Goal: Task Accomplishment & Management: Manage account settings

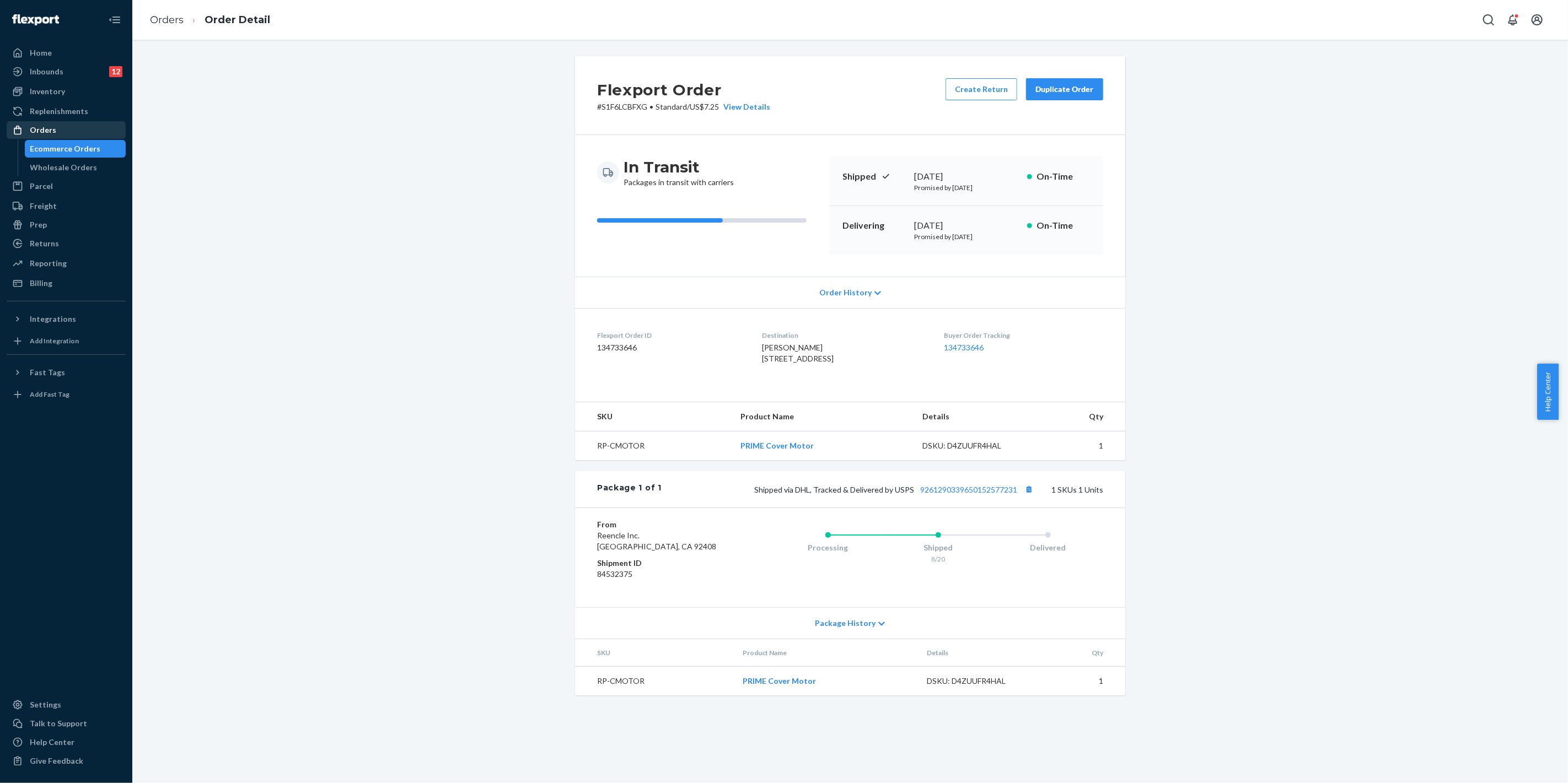
click at [77, 125] on div "Orders" at bounding box center [66, 130] width 117 height 15
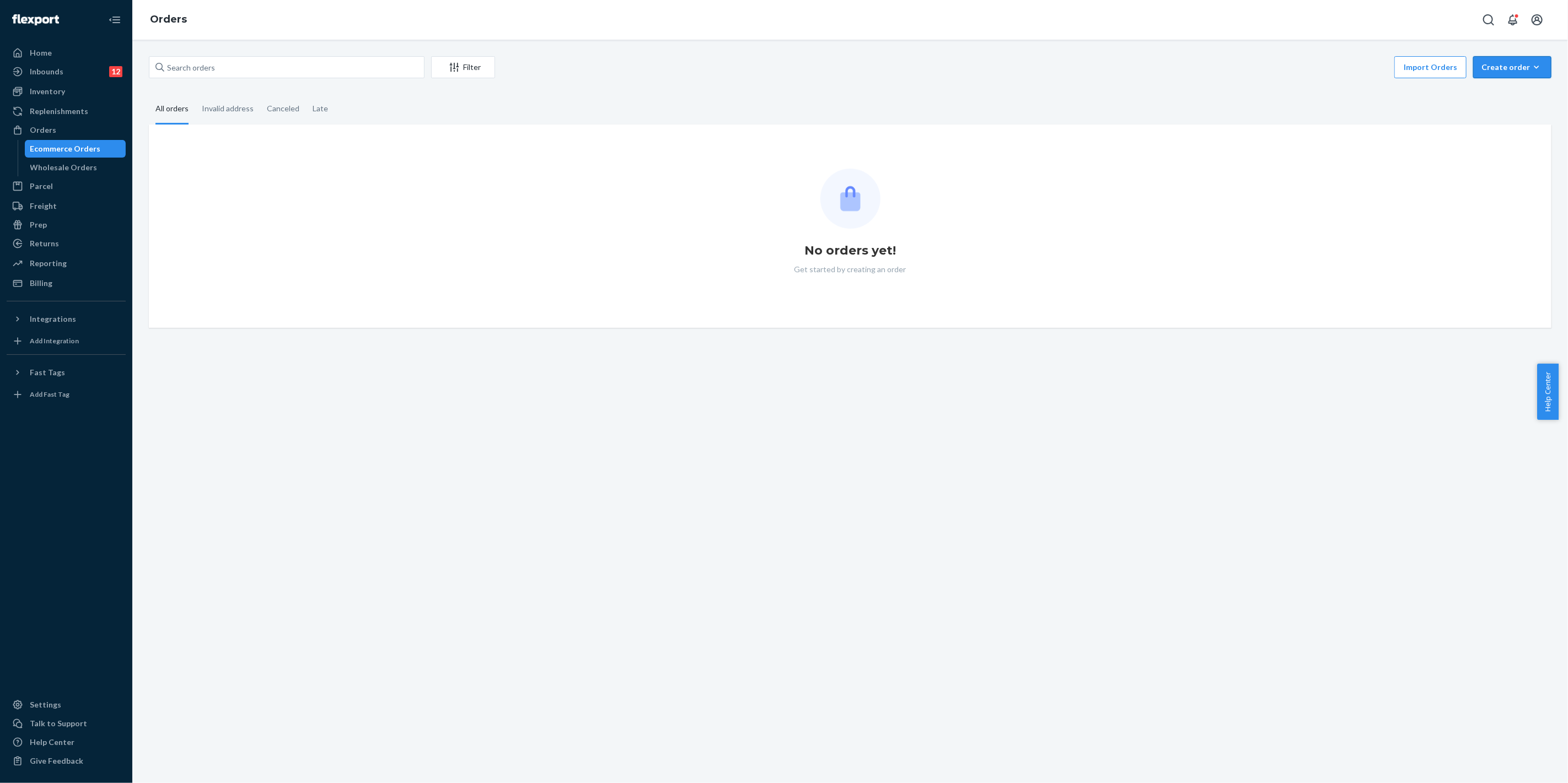
click at [1493, 72] on div "Create order" at bounding box center [1512, 67] width 61 height 11
click at [1485, 95] on span "Ecommerce order" at bounding box center [1519, 94] width 68 height 8
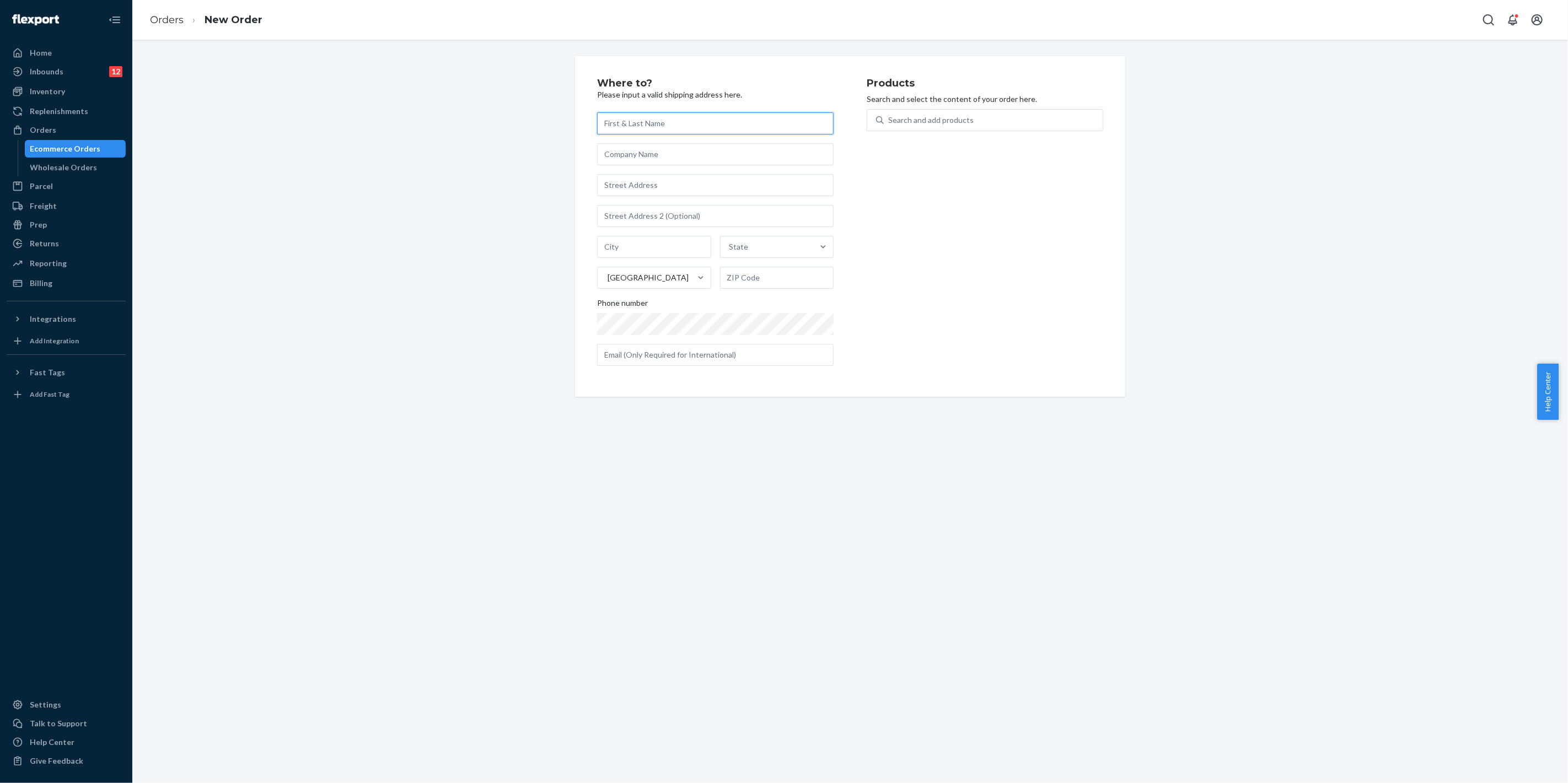
paste input "[PERSON_NAME]"
type input "[PERSON_NAME]"
click at [647, 193] on input "text" at bounding box center [715, 185] width 237 height 22
paste input "" [STREET_ADDRESS]""
type input "" [STREET_ADDRESS]""
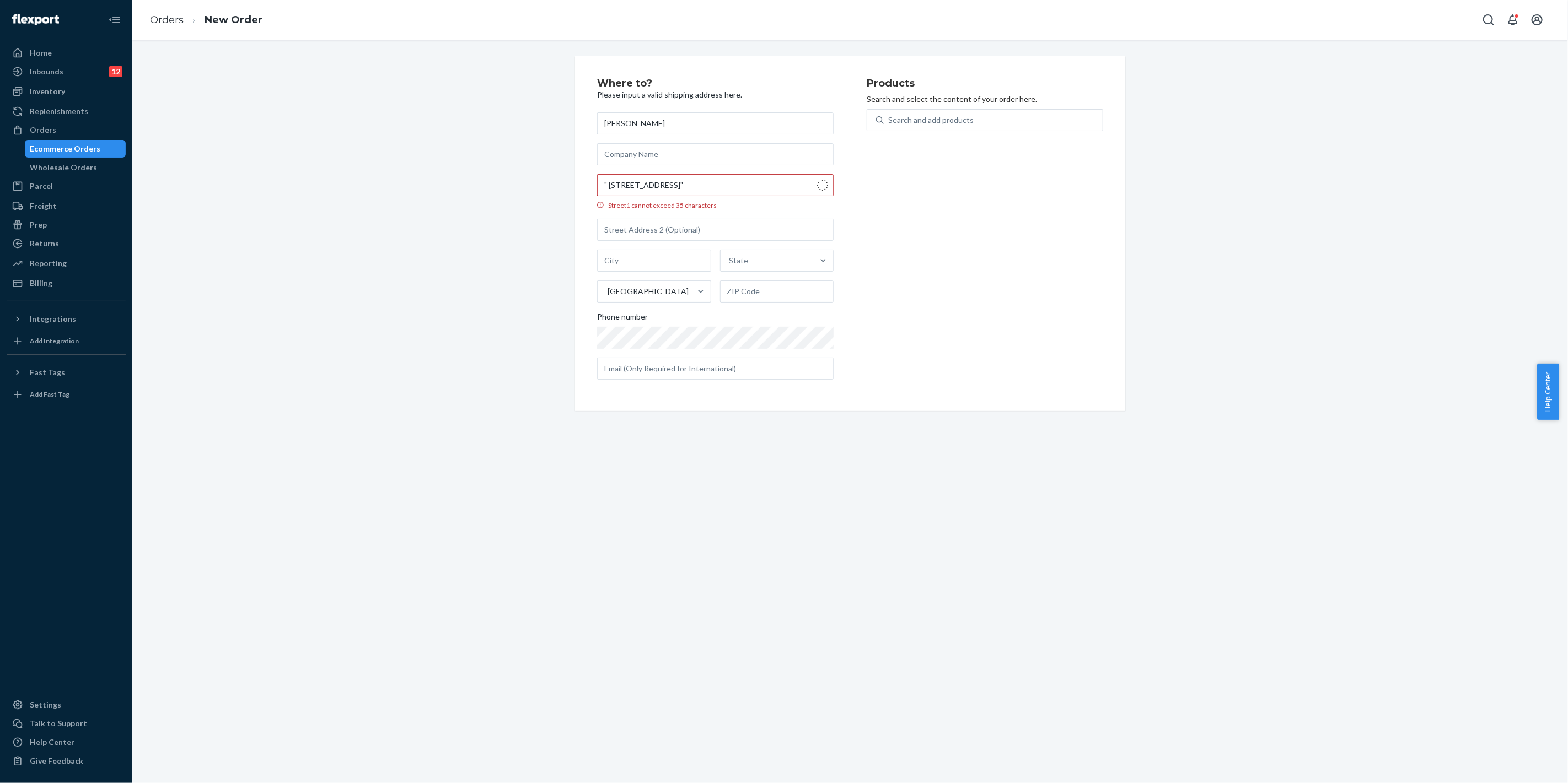
type input "[GEOGRAPHIC_DATA]"
type input "89073"
type input "43 Heimstraße"
click at [627, 356] on input "text" at bounding box center [715, 355] width 237 height 22
paste input "[EMAIL_ADDRESS][DOMAIN_NAME]"
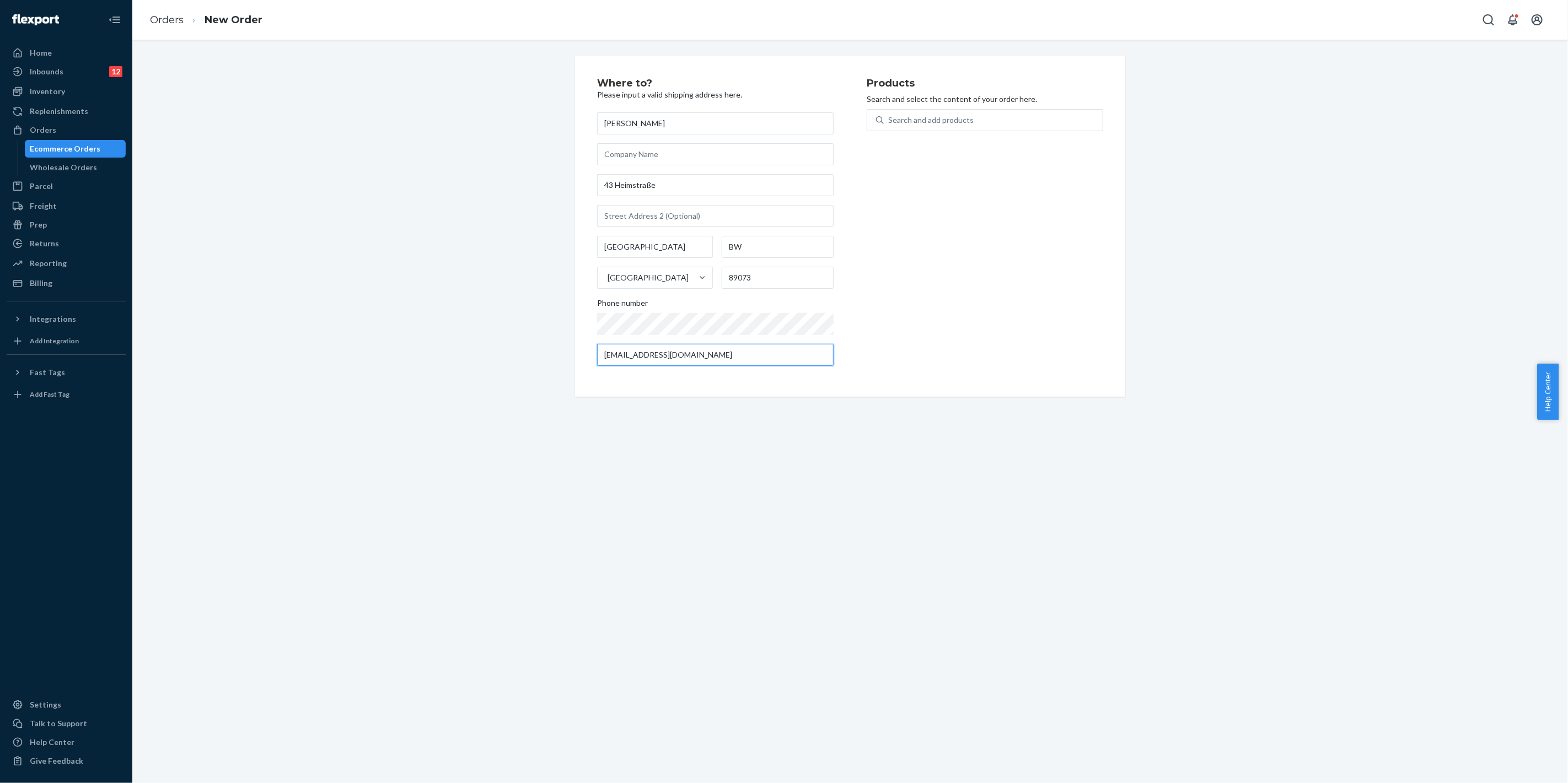
type input "[EMAIL_ADDRESS][DOMAIN_NAME]"
click at [922, 117] on div "Search and add products" at bounding box center [931, 120] width 85 height 11
click at [889, 117] on input "Search and add products" at bounding box center [889, 120] width 1 height 11
type input "p"
type input "a"
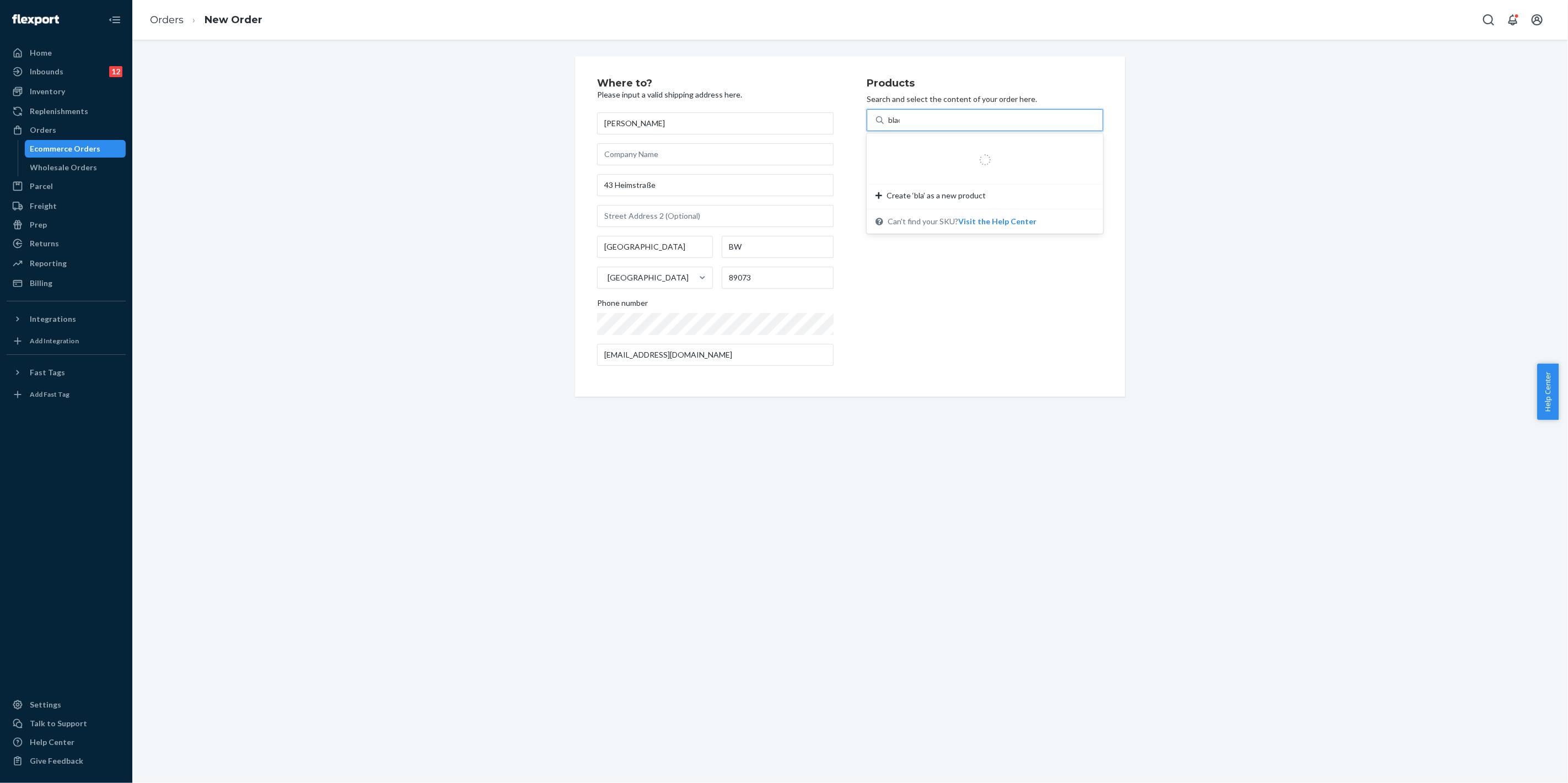
type input "blade"
click at [939, 134] on div "Blade ASM - Prime RP- BLADEASM 77 available Create ‘blade’ as a new product" at bounding box center [985, 162] width 237 height 58
click at [908, 126] on input "blade" at bounding box center [898, 120] width 20 height 11
click at [940, 145] on div "Blade ASM - Prime" at bounding box center [963, 147] width 176 height 11
click at [908, 126] on input "blade" at bounding box center [898, 120] width 20 height 11
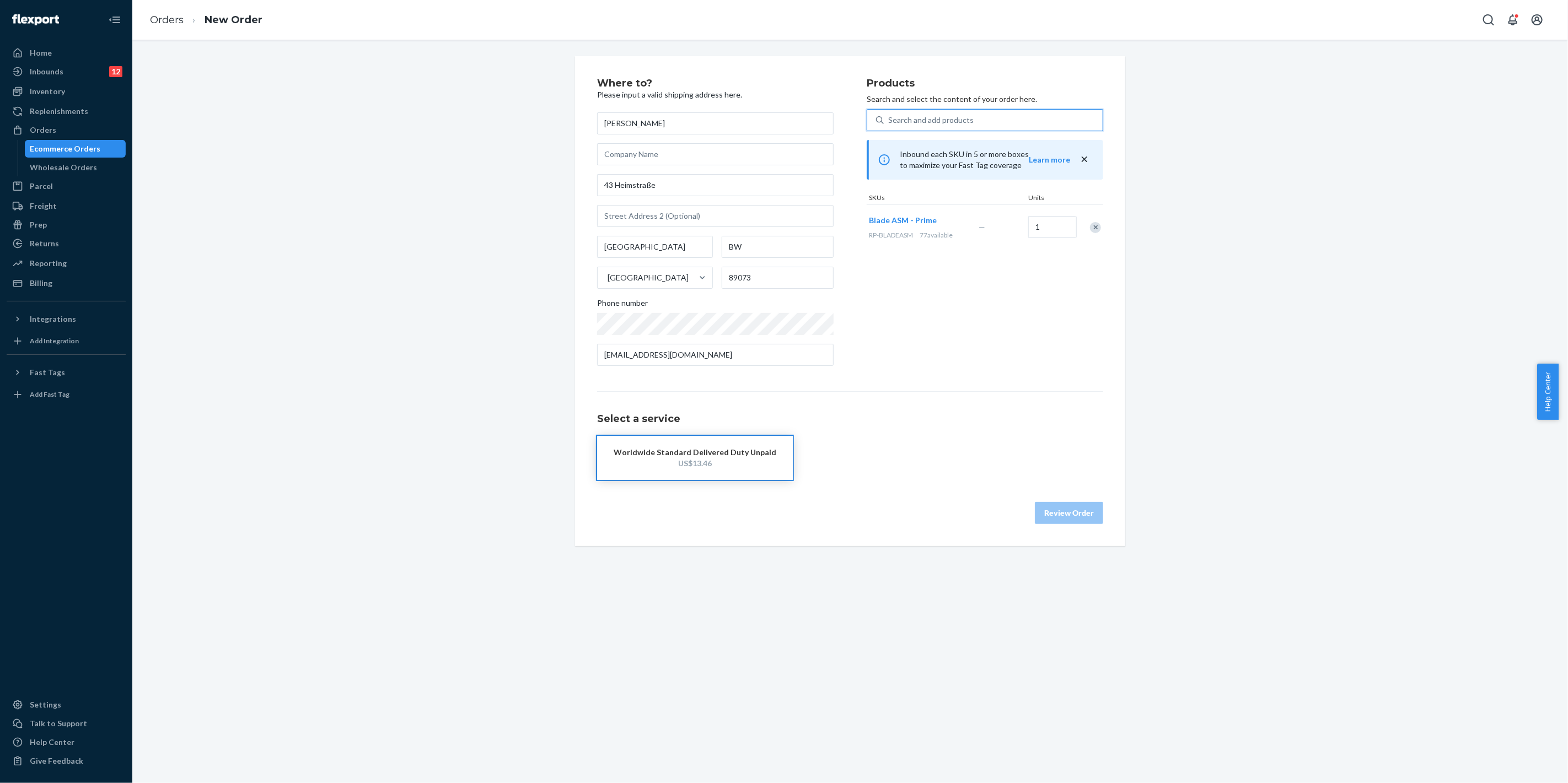
click at [702, 475] on button "Worldwide Standard Delivered Duty Unpaid US$13.46" at bounding box center [695, 458] width 196 height 44
click at [732, 442] on button "Worldwide Standard Delivered Duty Unpaid US$13.46" at bounding box center [695, 458] width 196 height 44
click at [1053, 510] on button "Review Order" at bounding box center [1069, 513] width 68 height 22
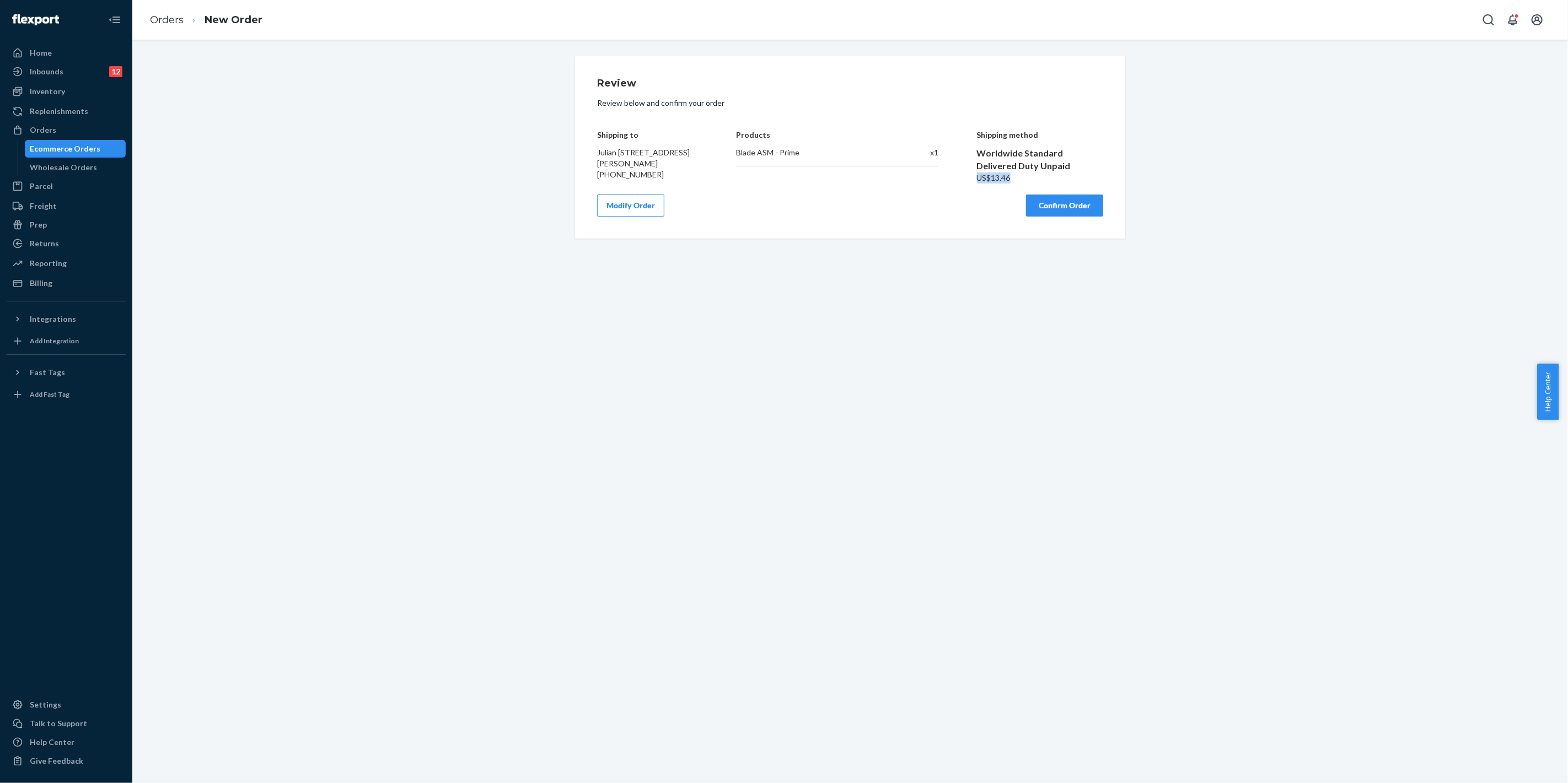
drag, startPoint x: 1011, startPoint y: 176, endPoint x: 961, endPoint y: 174, distance: 50.0
click at [961, 174] on div "Shipping to [PERSON_NAME] [STREET_ADDRESS][PERSON_NAME] [PHONE_NUMBER] Products…" at bounding box center [850, 148] width 506 height 69
click at [63, 129] on div "Orders" at bounding box center [66, 130] width 117 height 15
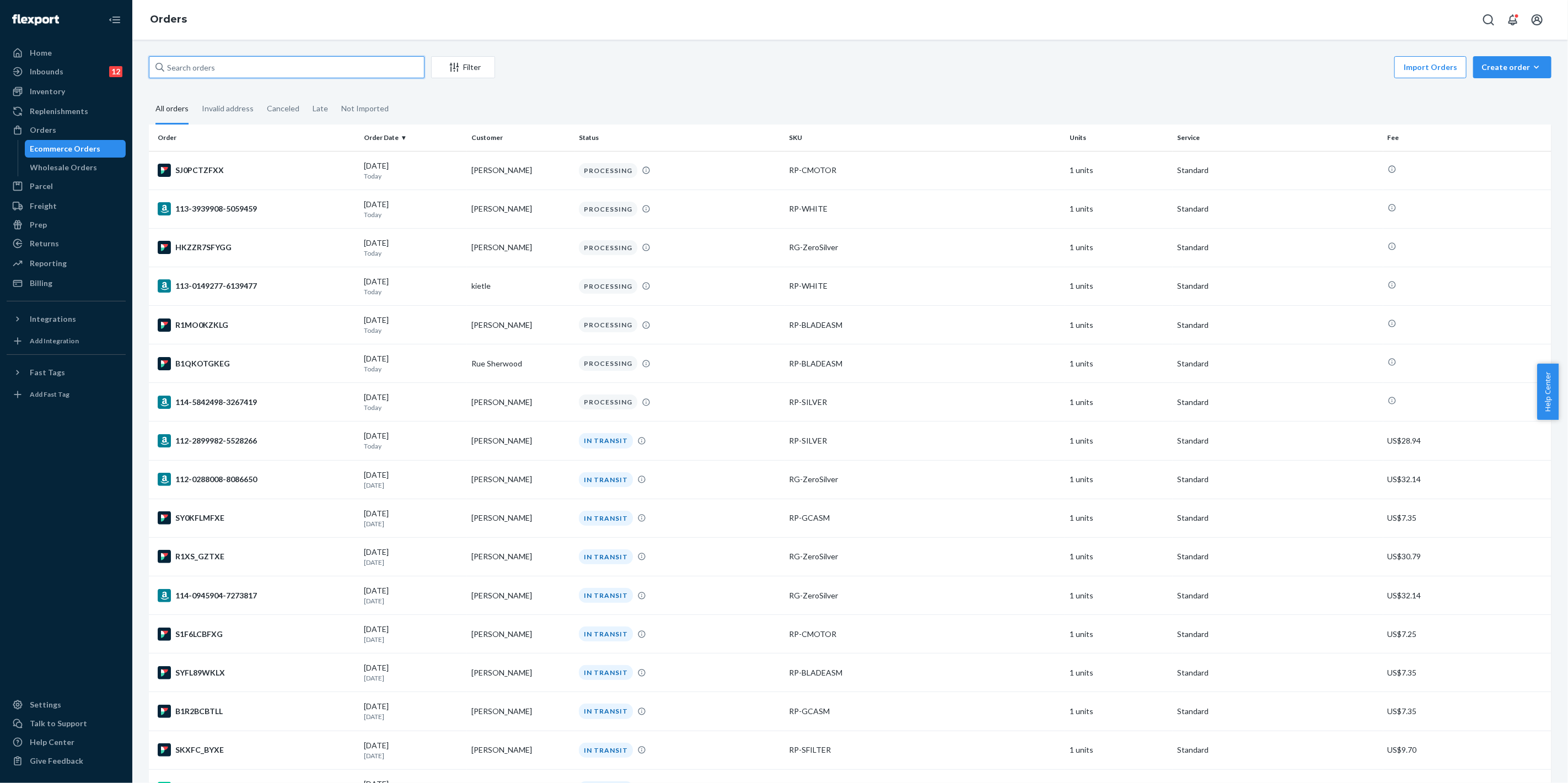
click at [206, 68] on input "text" at bounding box center [287, 67] width 276 height 22
paste input "[PERSON_NAME]"
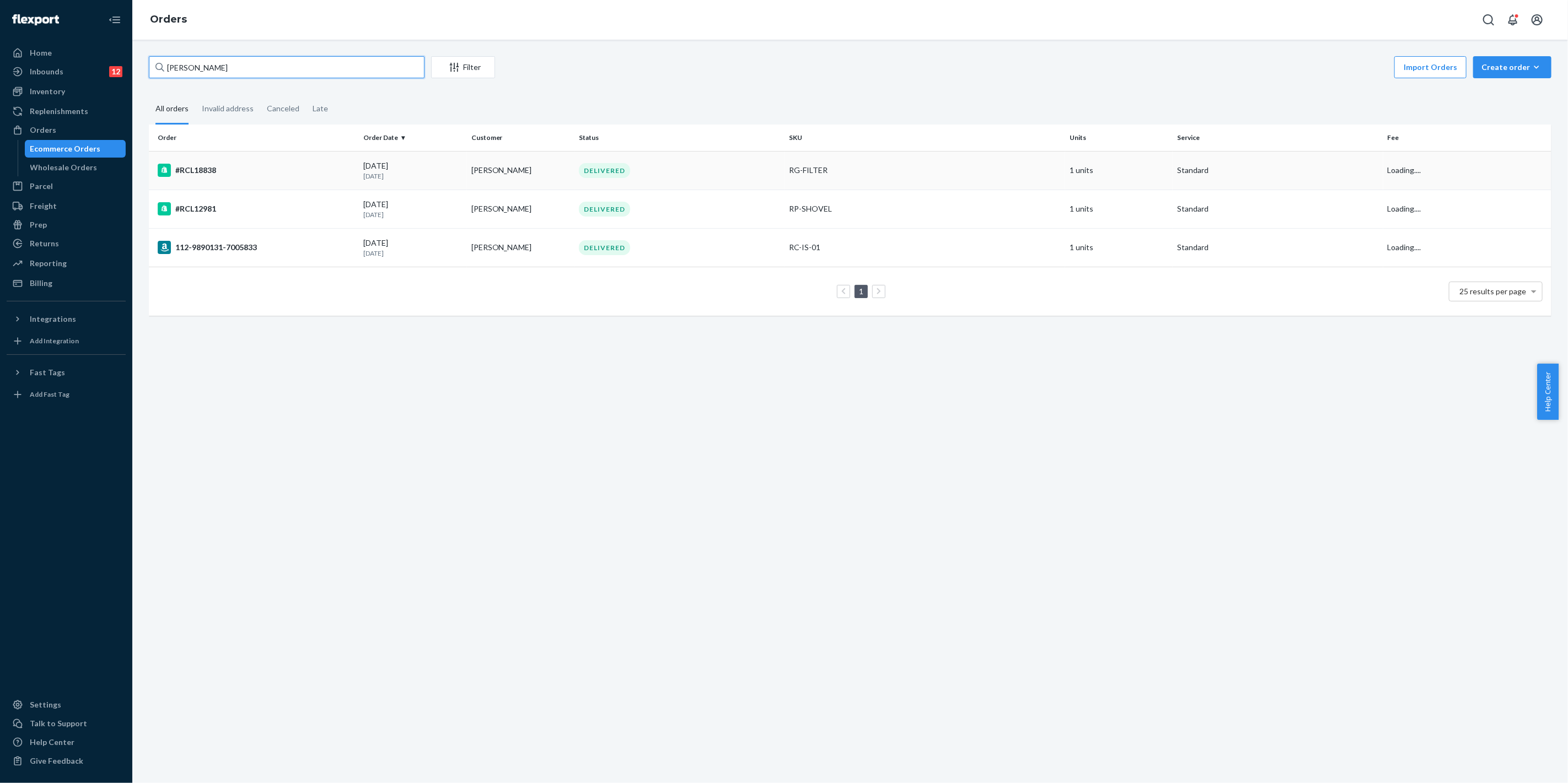
type input "[PERSON_NAME]"
click at [858, 183] on td "RG-FILTER" at bounding box center [925, 170] width 281 height 38
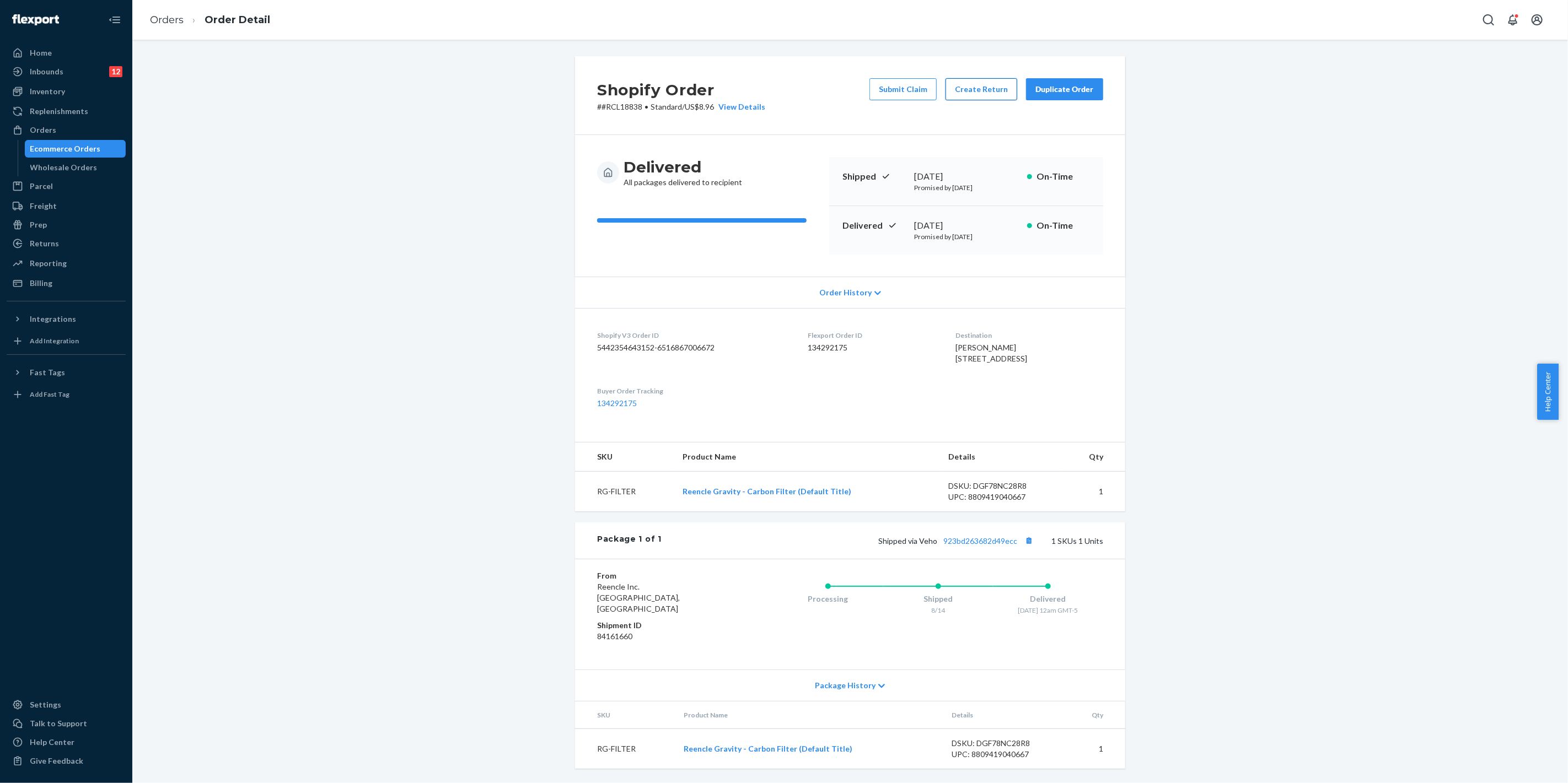
click at [992, 91] on button "Create Return" at bounding box center [981, 89] width 72 height 22
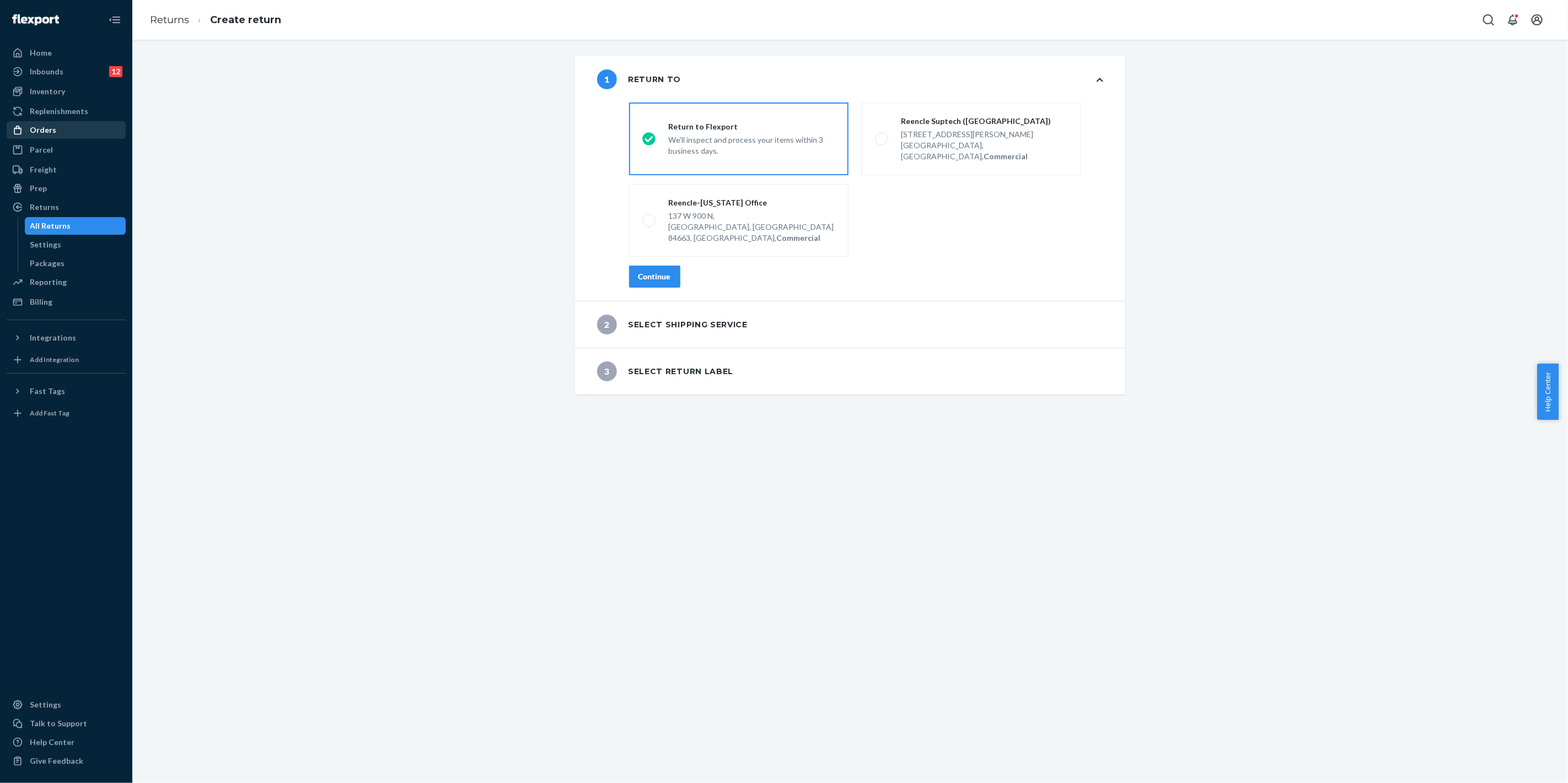
click at [63, 127] on div "Orders" at bounding box center [66, 130] width 117 height 15
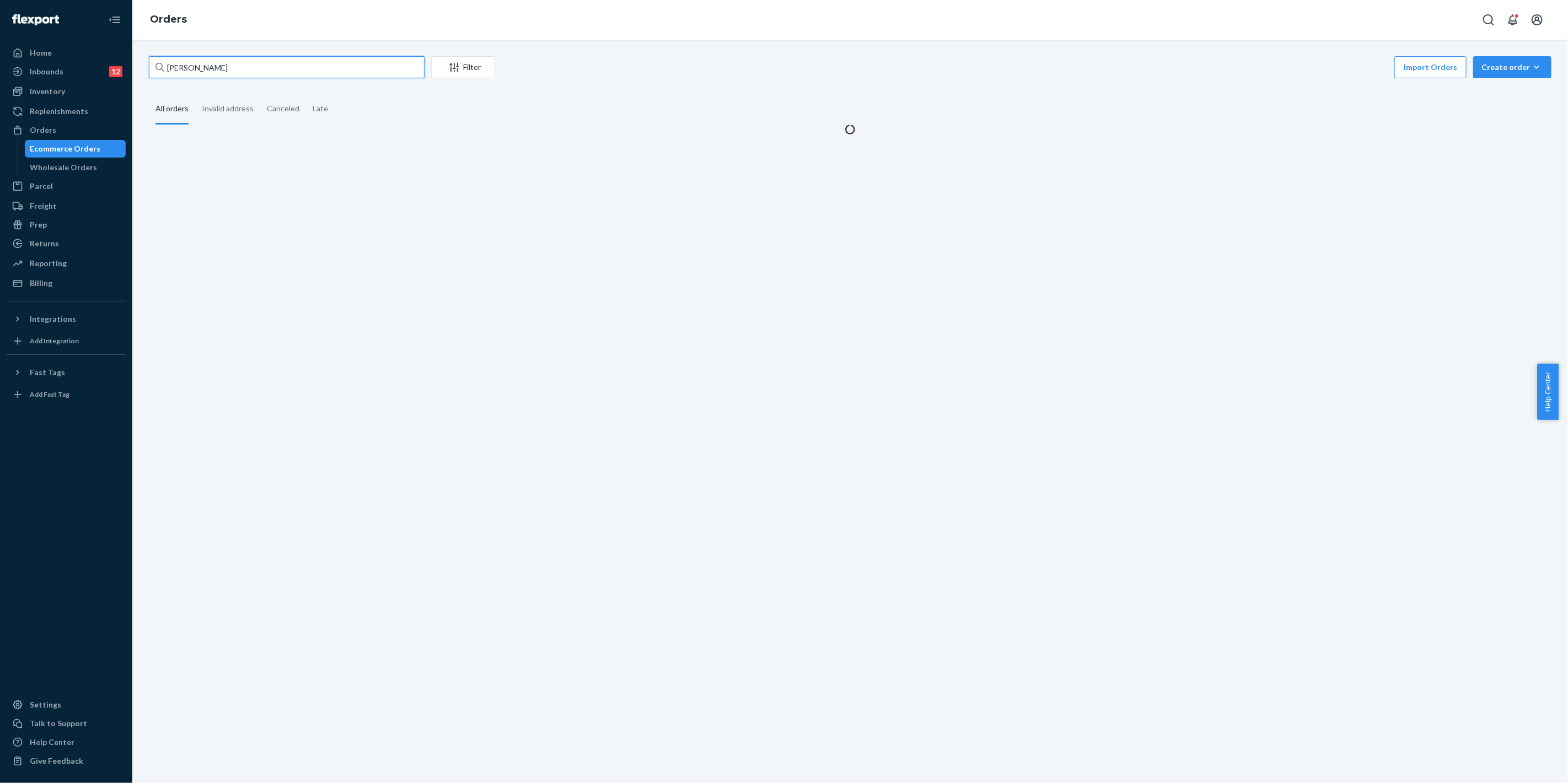
click at [251, 66] on input "[PERSON_NAME]" at bounding box center [287, 67] width 276 height 22
drag, startPoint x: 254, startPoint y: 63, endPoint x: 153, endPoint y: 68, distance: 101.1
click at [135, 68] on div "[PERSON_NAME] Filter Import Orders Create order Ecommerce order Removal order A…" at bounding box center [850, 411] width 1436 height 743
paste input "[PERSON_NAME]"
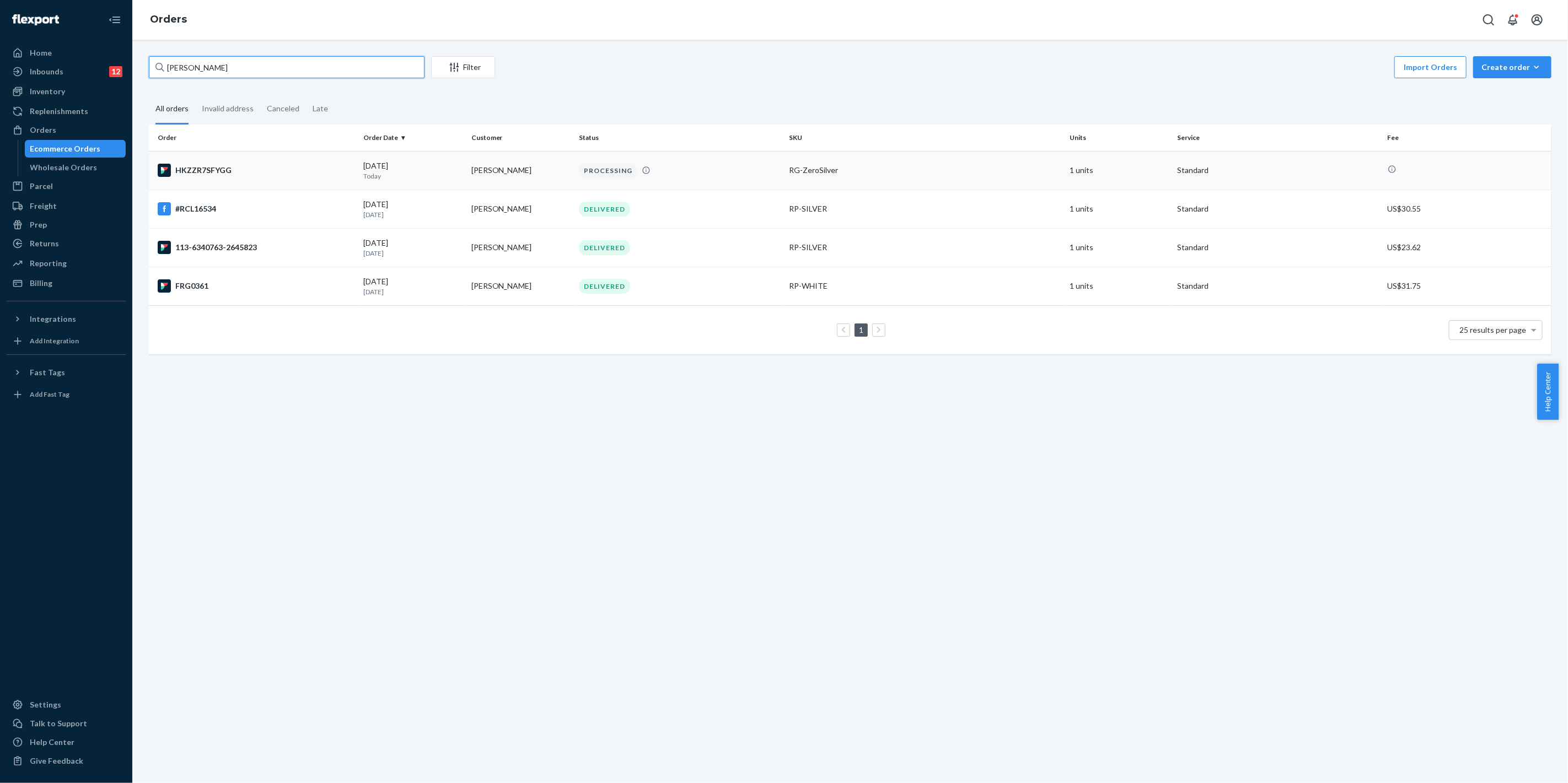
type input "[PERSON_NAME]"
click at [766, 175] on div "PROCESSING" at bounding box center [679, 170] width 206 height 15
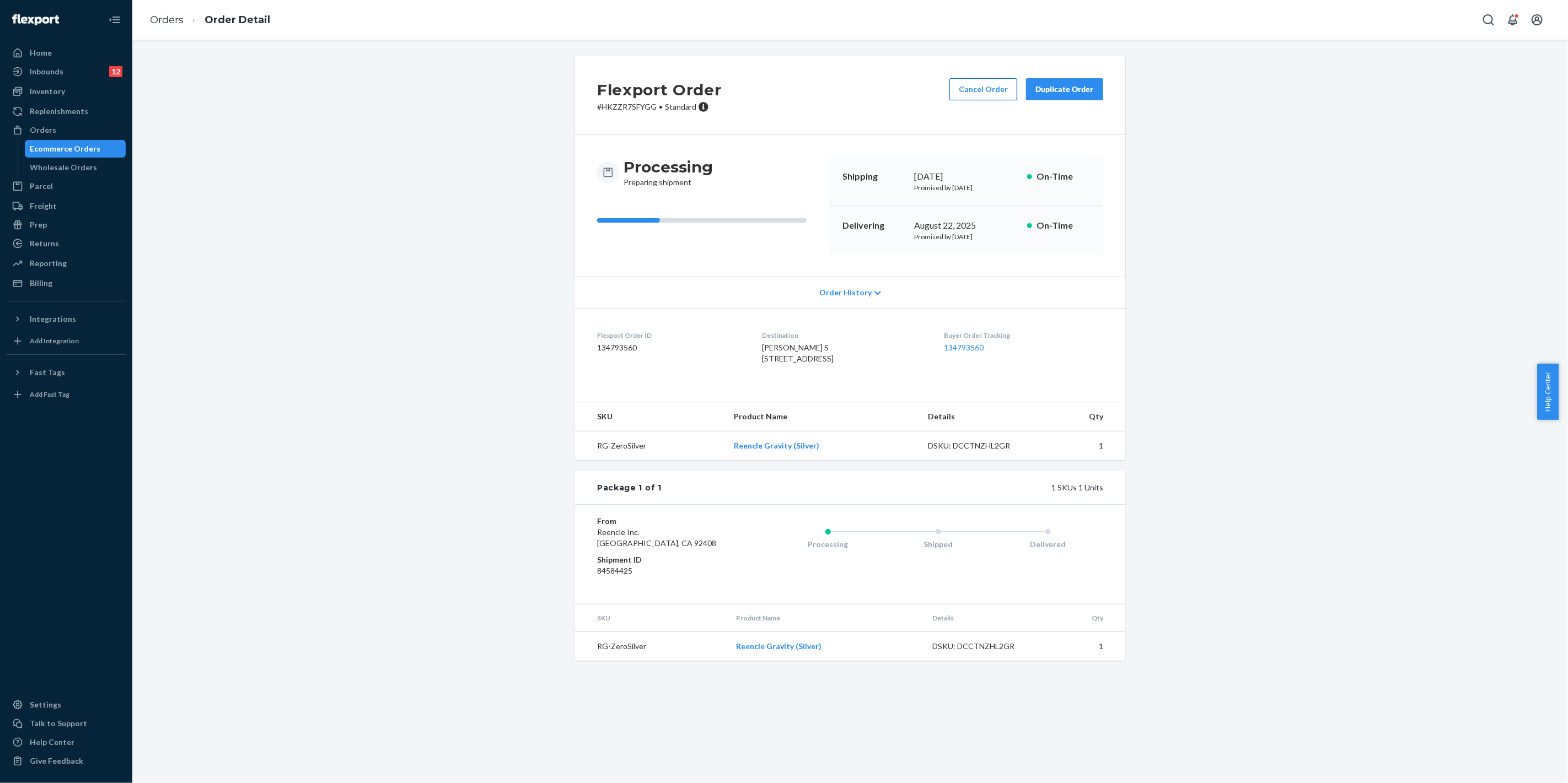
click at [965, 91] on button "Cancel Order" at bounding box center [983, 89] width 68 height 22
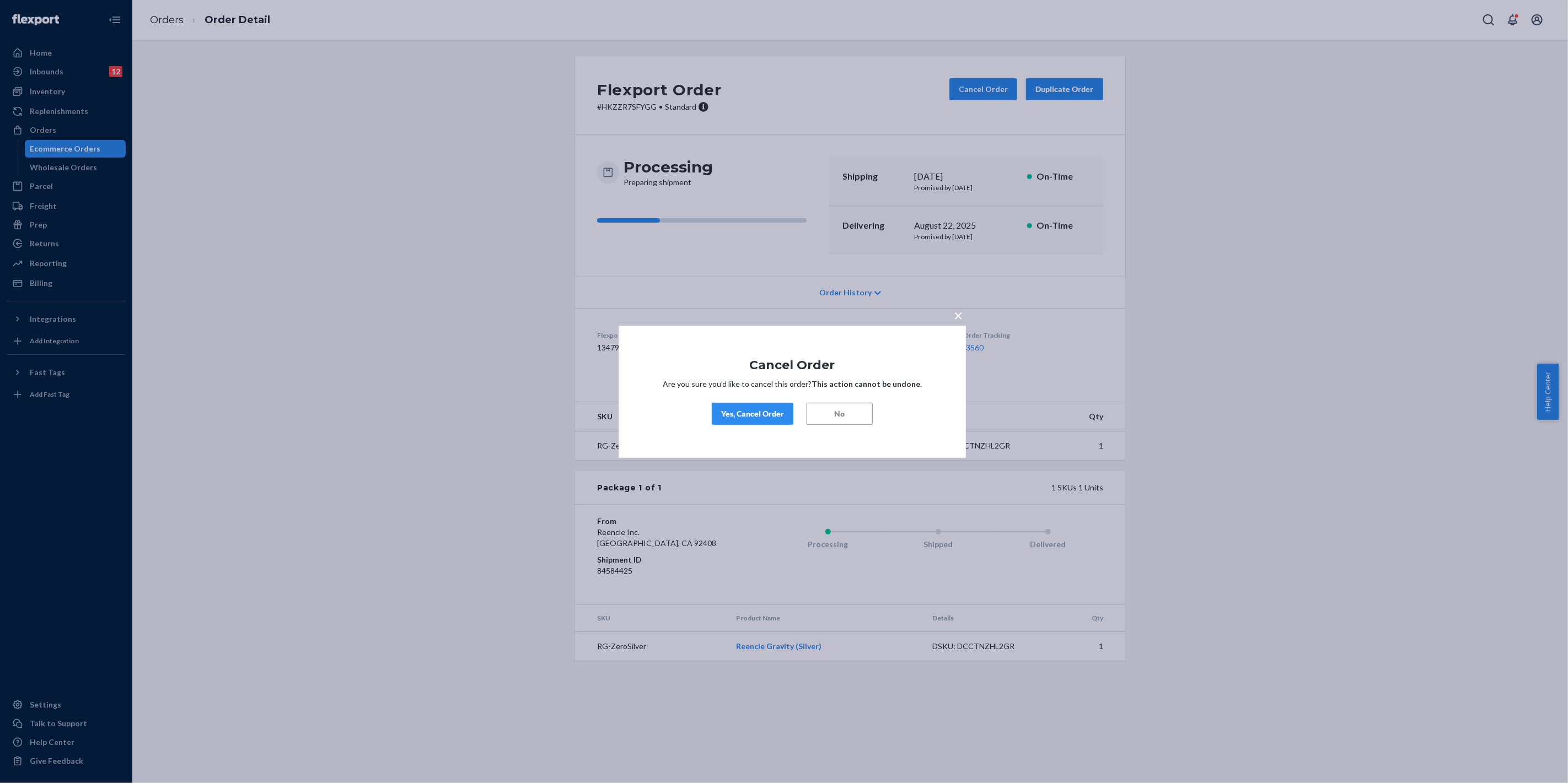
click at [954, 308] on span "×" at bounding box center [958, 315] width 9 height 19
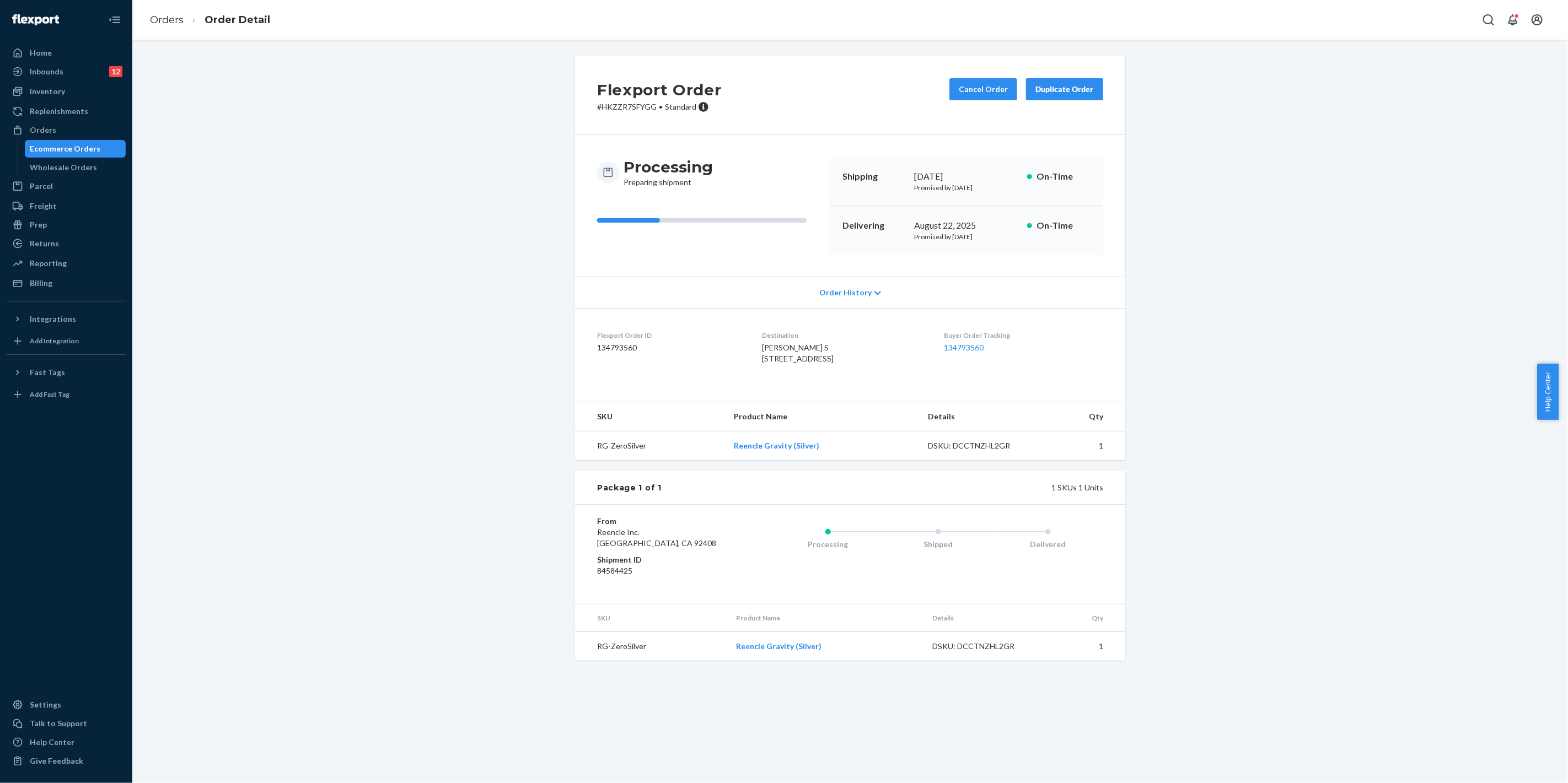
click at [982, 530] on div "From Reencle Inc. [GEOGRAPHIC_DATA] Shipment ID 84584425 Processing Shipped Del…" at bounding box center [850, 554] width 550 height 100
drag, startPoint x: 937, startPoint y: 202, endPoint x: 851, endPoint y: 238, distance: 93.2
click at [935, 204] on div "Shipping [DATE] Promised by [DATE] On-Time" at bounding box center [966, 181] width 274 height 49
click at [75, 122] on div "Orders" at bounding box center [66, 130] width 117 height 15
